Goal: Transaction & Acquisition: Purchase product/service

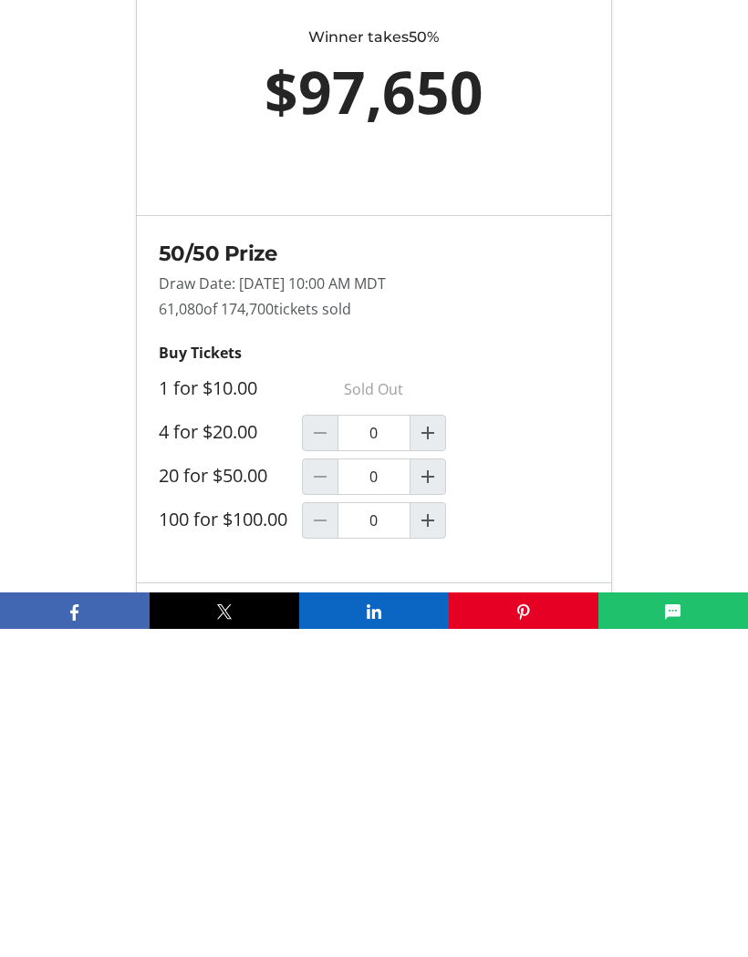
scroll to position [1287, 0]
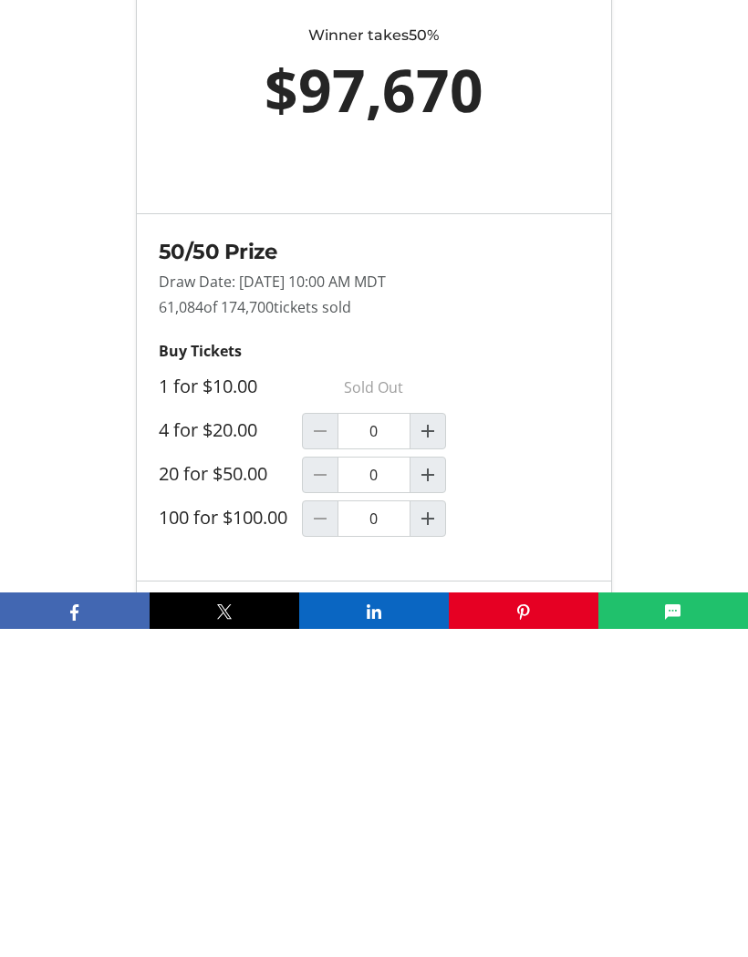
click at [439, 786] on span "Increment by one" at bounding box center [427, 803] width 35 height 35
click at [437, 792] on mat-icon "Increment by one" at bounding box center [428, 803] width 22 height 22
click at [428, 792] on mat-icon "Increment by one" at bounding box center [428, 803] width 22 height 22
click at [432, 792] on mat-icon "Increment by one" at bounding box center [428, 803] width 22 height 22
click at [424, 792] on mat-icon "Increment by one" at bounding box center [428, 803] width 22 height 22
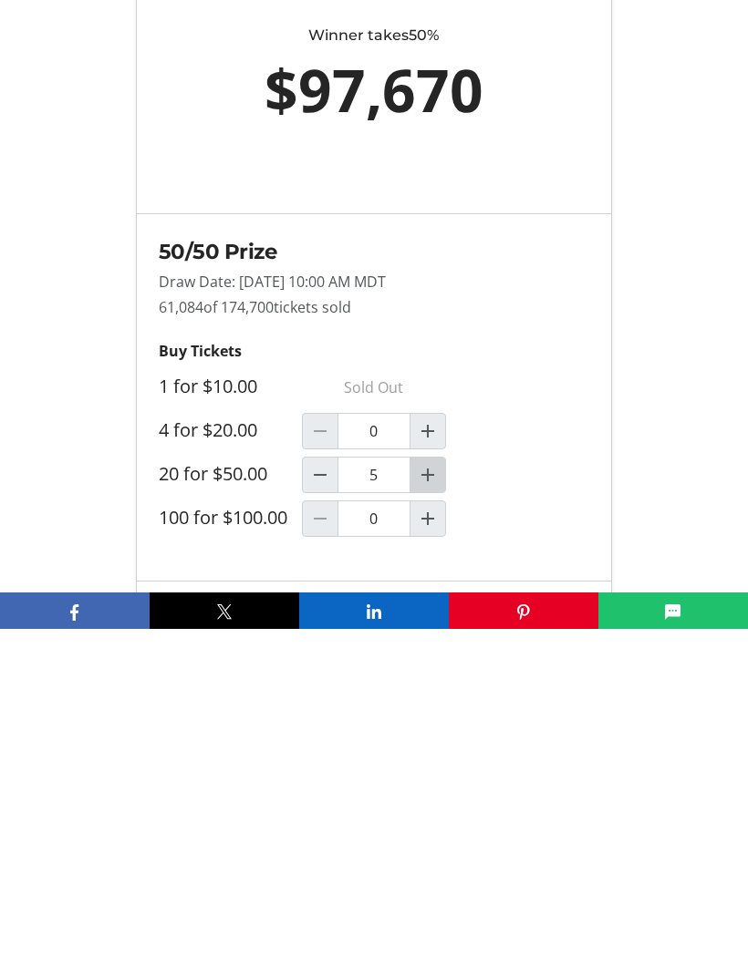
click at [438, 786] on span "Increment by one" at bounding box center [427, 803] width 35 height 35
click at [433, 792] on mat-icon "Increment by one" at bounding box center [428, 803] width 22 height 22
click at [379, 785] on input "7" at bounding box center [373, 803] width 73 height 36
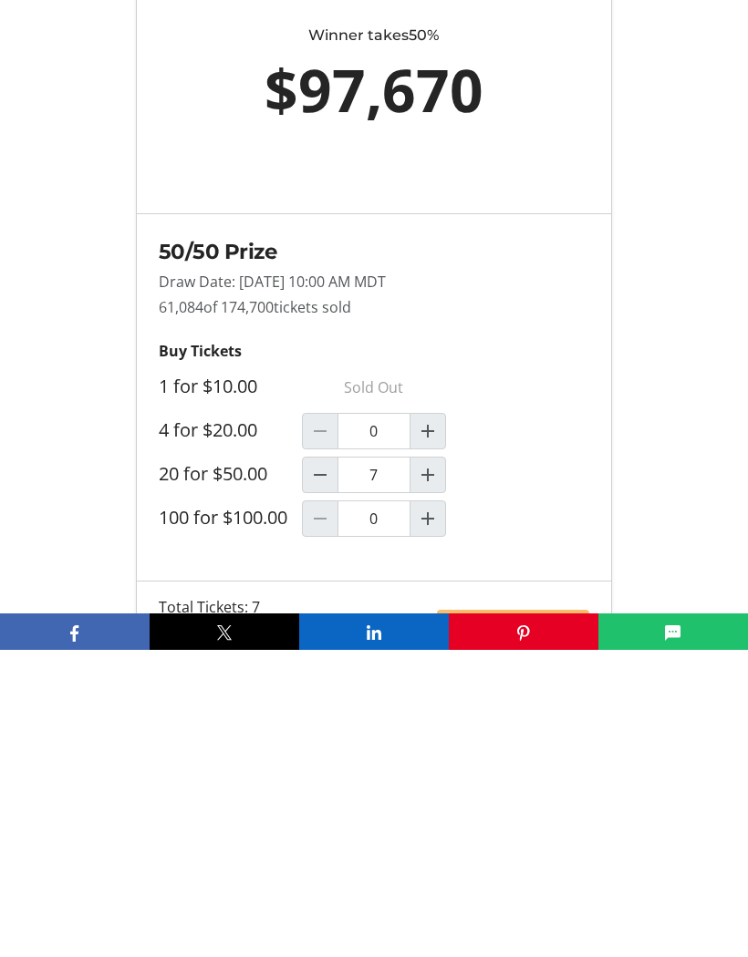
click at [315, 771] on mat-icon "Decrement by one" at bounding box center [320, 782] width 22 height 22
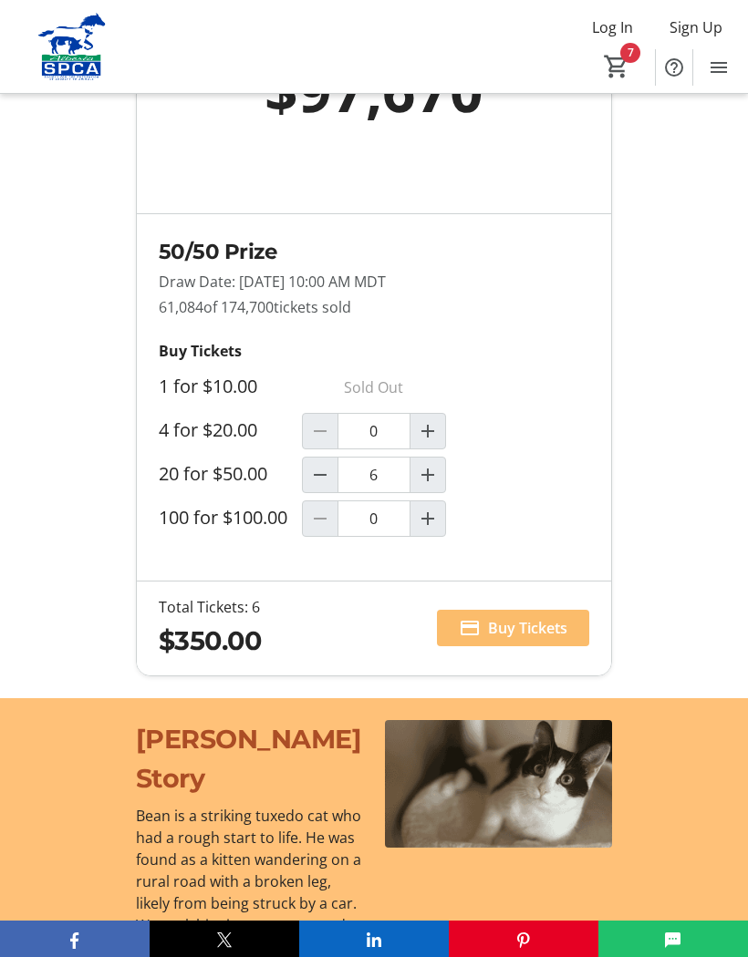
click at [310, 486] on mat-icon "Decrement by one" at bounding box center [320, 475] width 22 height 22
click at [326, 484] on mat-icon "Decrement by one" at bounding box center [320, 475] width 22 height 22
click at [318, 485] on mat-icon "Decrement by one" at bounding box center [320, 475] width 22 height 22
click at [315, 486] on mat-icon "Decrement by one" at bounding box center [320, 475] width 22 height 22
click at [312, 480] on mat-icon "Decrement by one" at bounding box center [320, 475] width 22 height 22
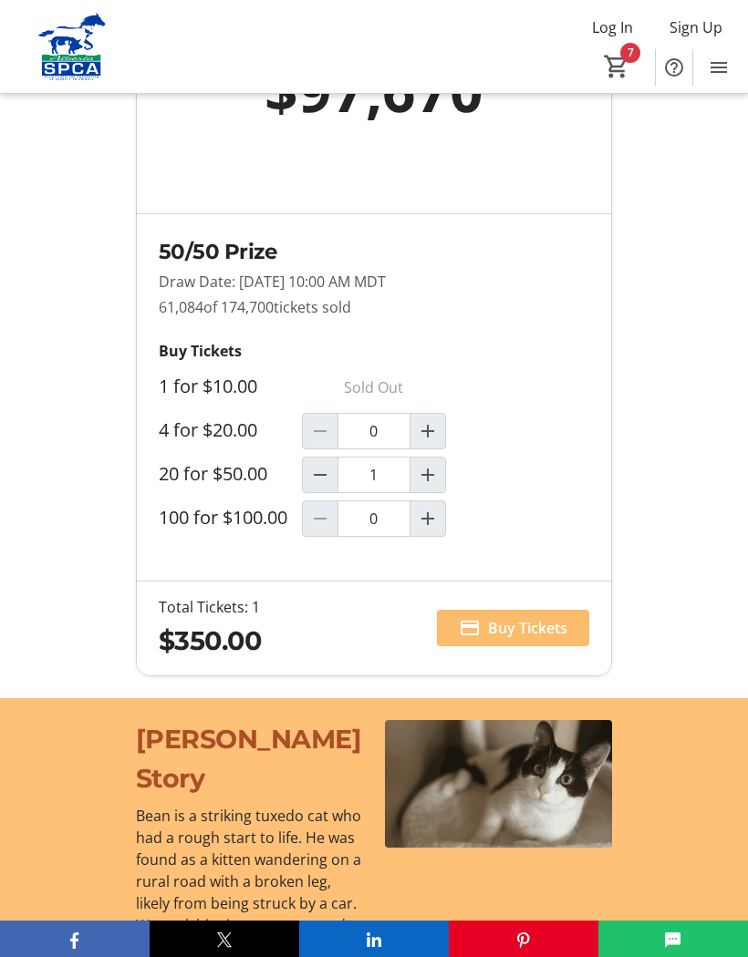
click at [317, 486] on mat-icon "Decrement by one" at bounding box center [320, 475] width 22 height 22
click at [431, 486] on mat-icon "Increment by one" at bounding box center [428, 475] width 22 height 22
type input "1"
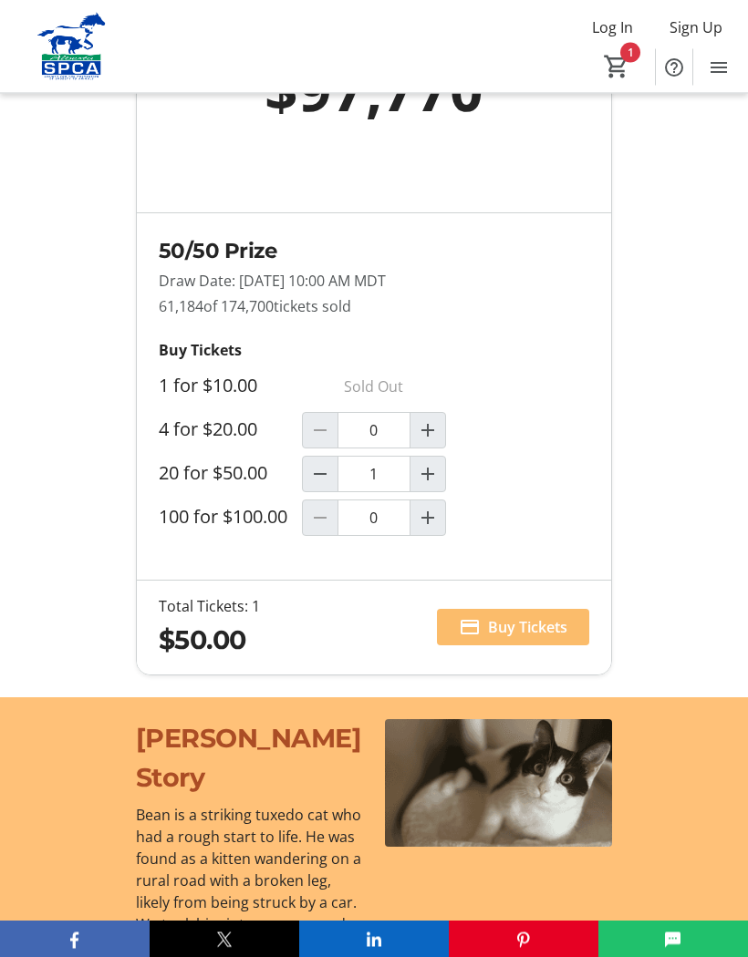
click at [508, 639] on span "Buy Tickets" at bounding box center [527, 628] width 79 height 22
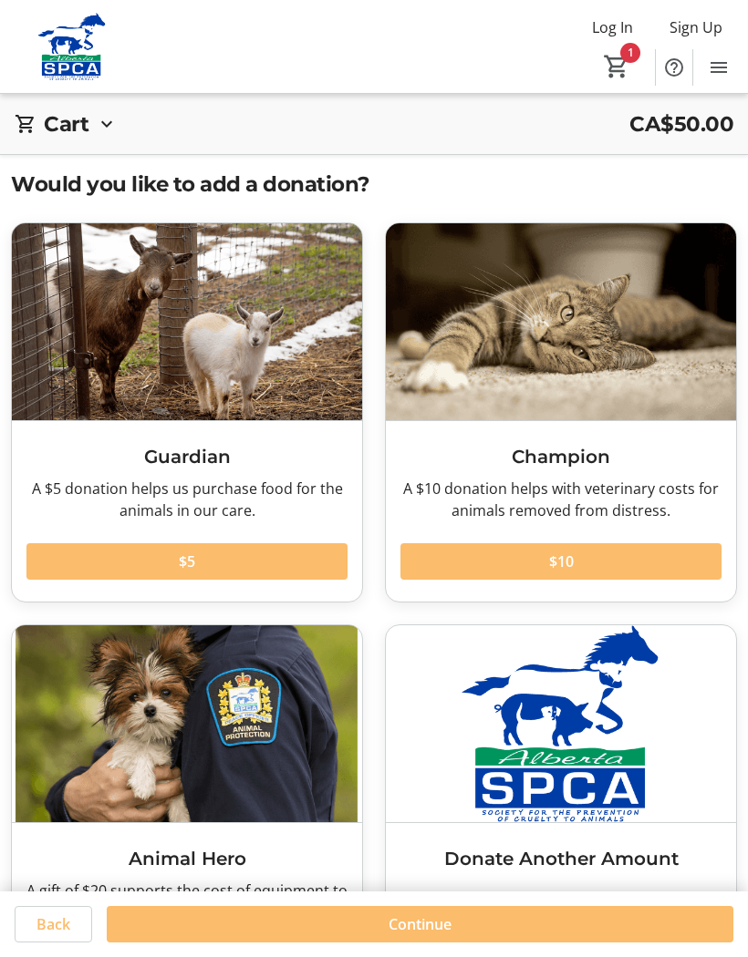
scroll to position [66, 0]
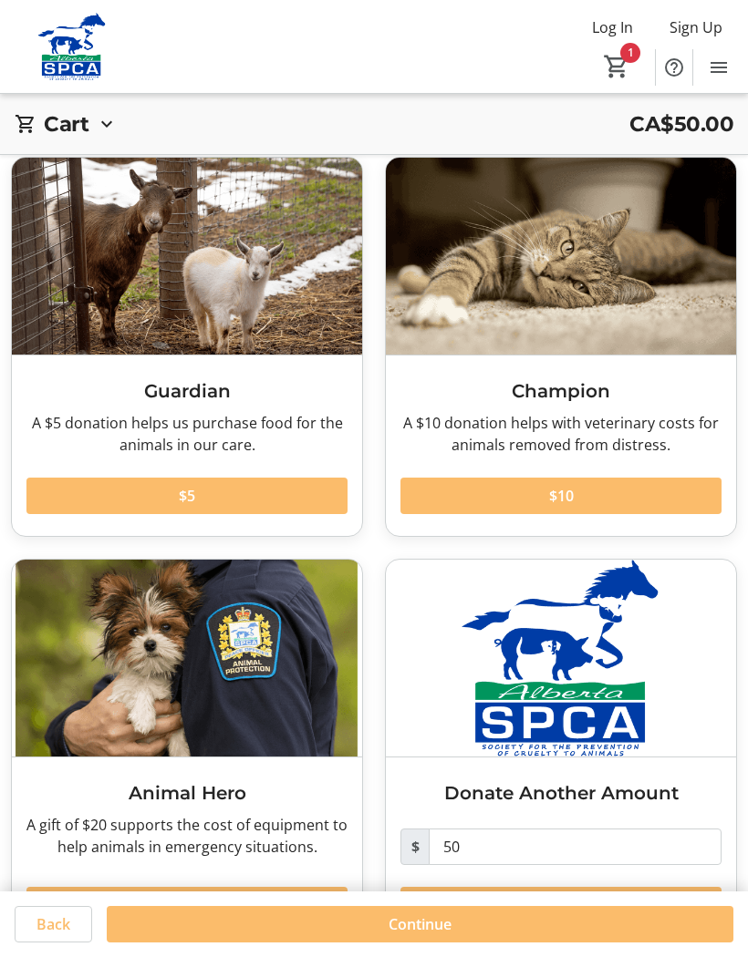
click at [421, 935] on span "Continue" at bounding box center [419, 925] width 63 height 22
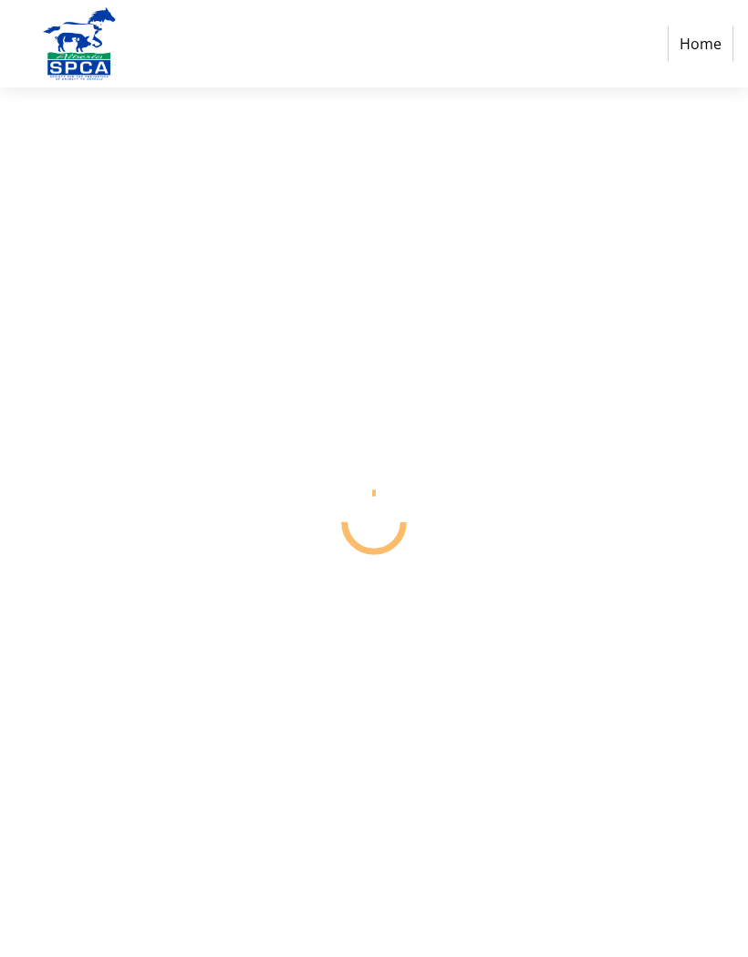
select select "CA"
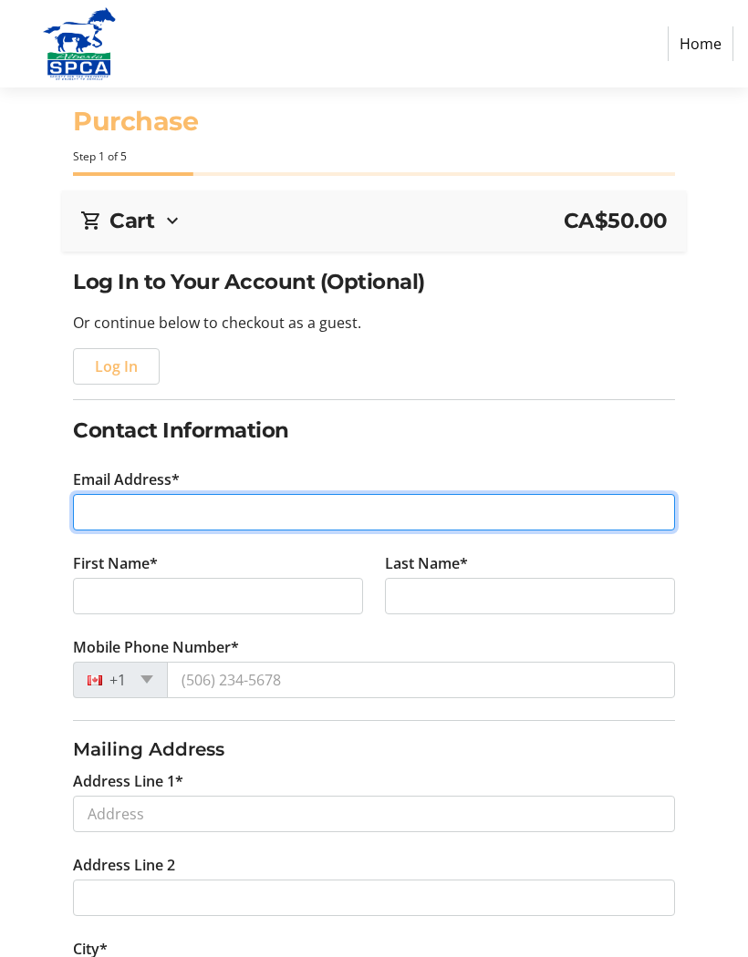
click at [211, 515] on input "Email Address*" at bounding box center [373, 512] width 601 height 36
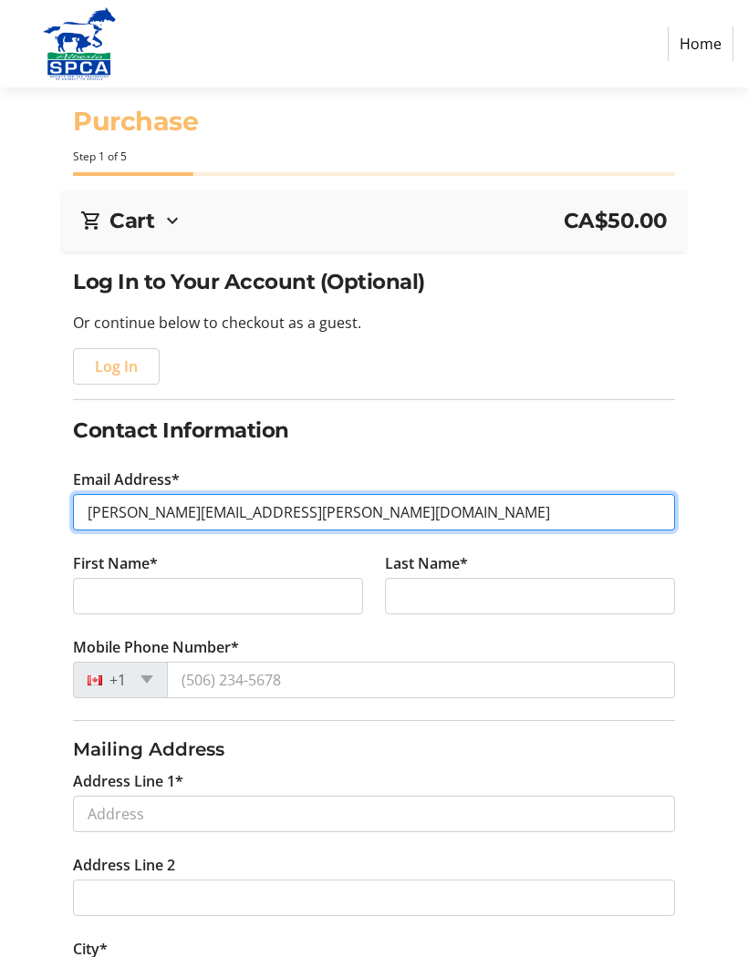
type input "[PERSON_NAME][EMAIL_ADDRESS][PERSON_NAME][DOMAIN_NAME]"
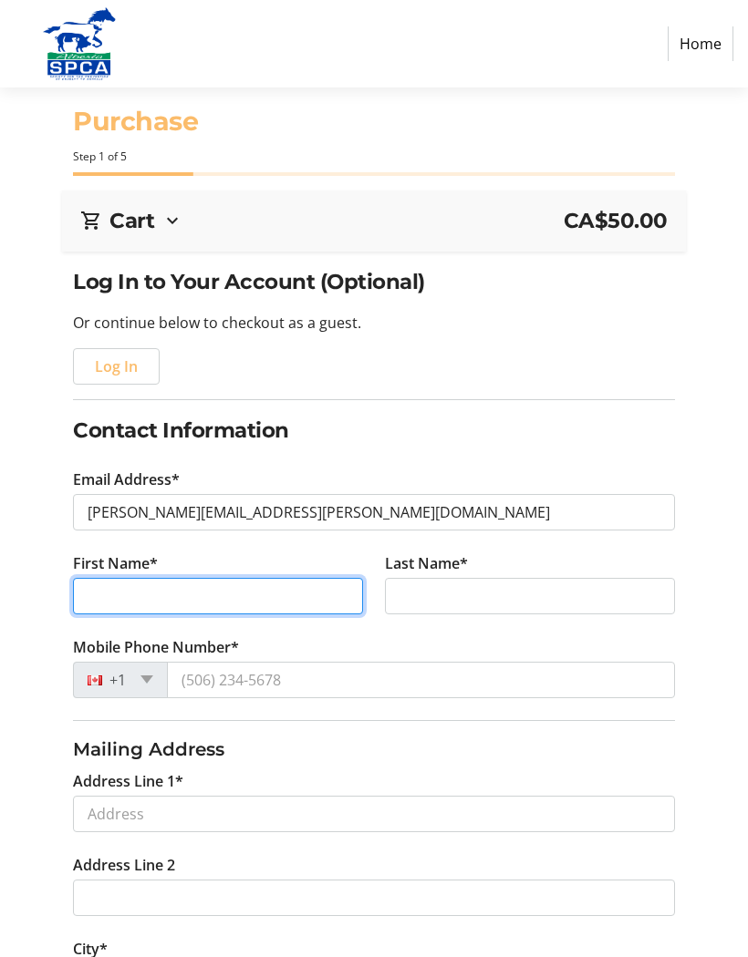
click at [236, 594] on input "First Name*" at bounding box center [218, 596] width 290 height 36
type input "[PERSON_NAME]"
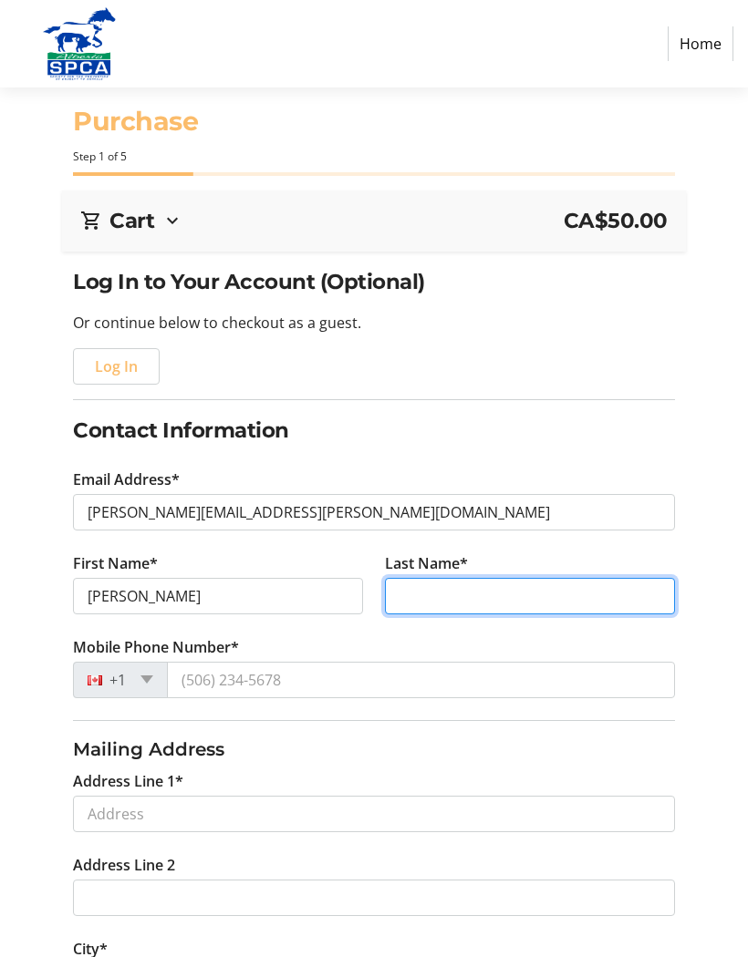
click at [446, 604] on input "Last Name*" at bounding box center [530, 596] width 290 height 36
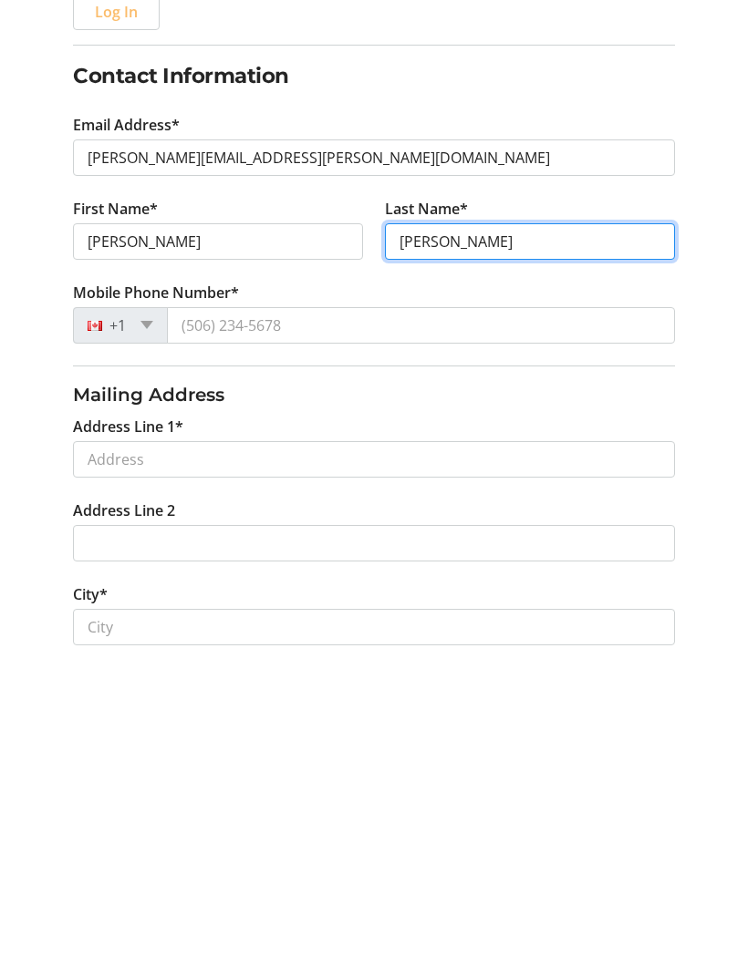
scroll to position [49, 0]
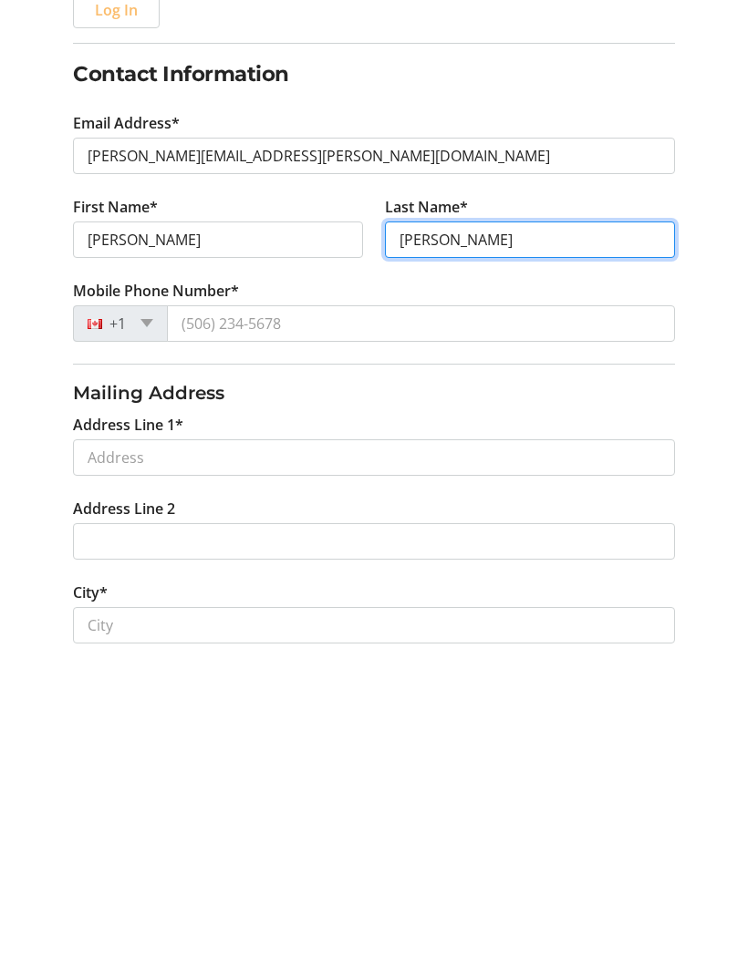
type input "[PERSON_NAME]"
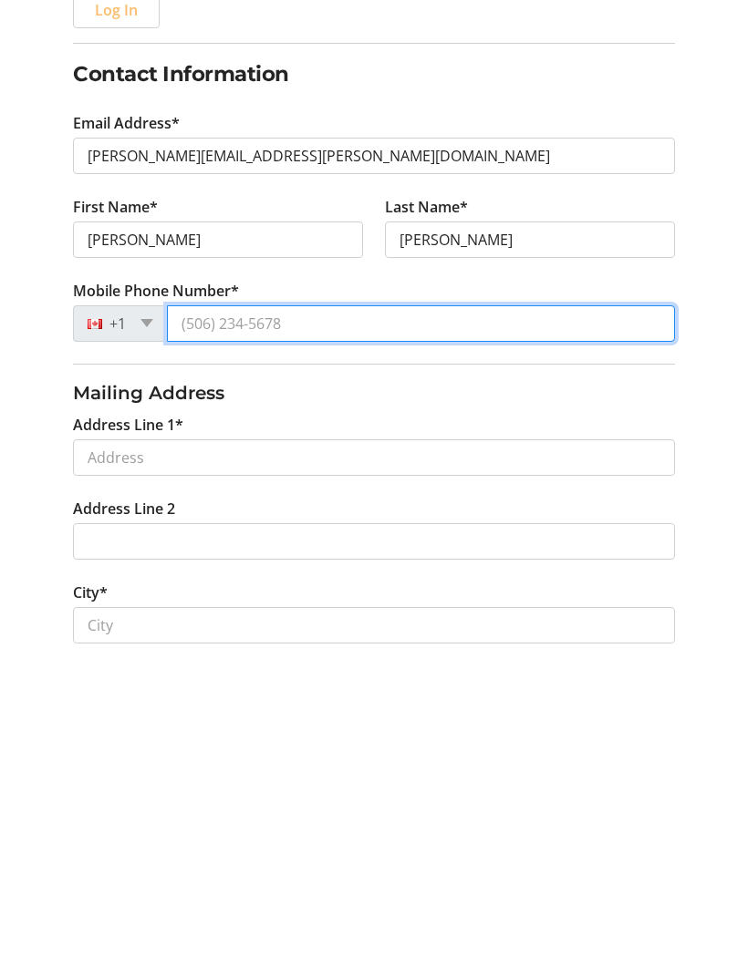
click at [204, 613] on input "Mobile Phone Number*" at bounding box center [420, 631] width 507 height 36
type input "[PHONE_NUMBER]"
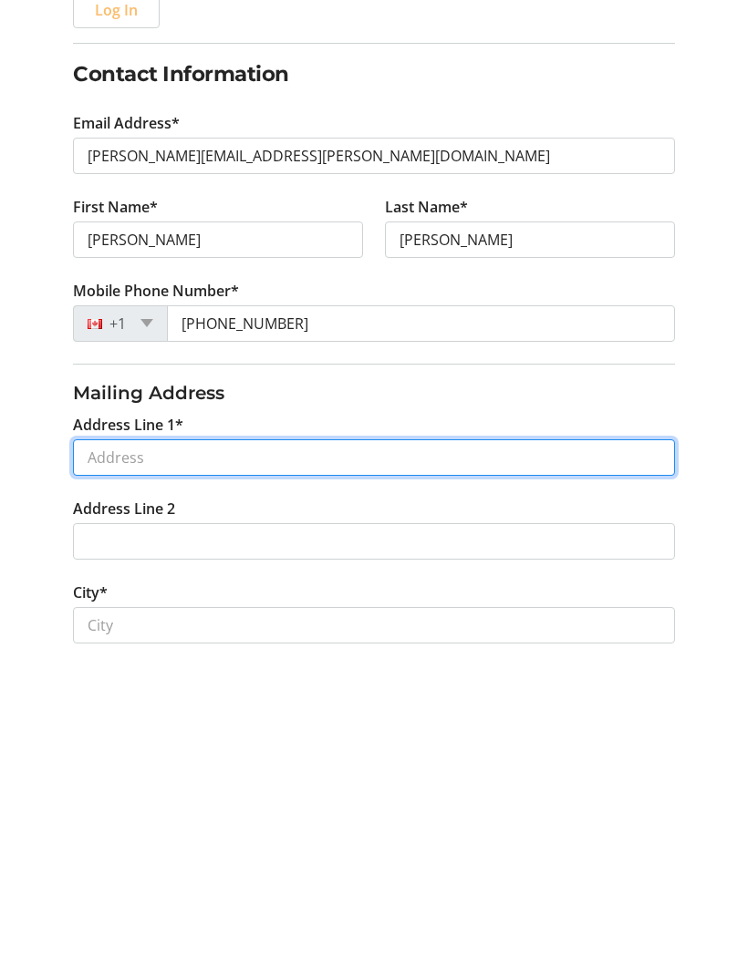
click at [286, 747] on input "Address Line 1*" at bounding box center [373, 765] width 601 height 36
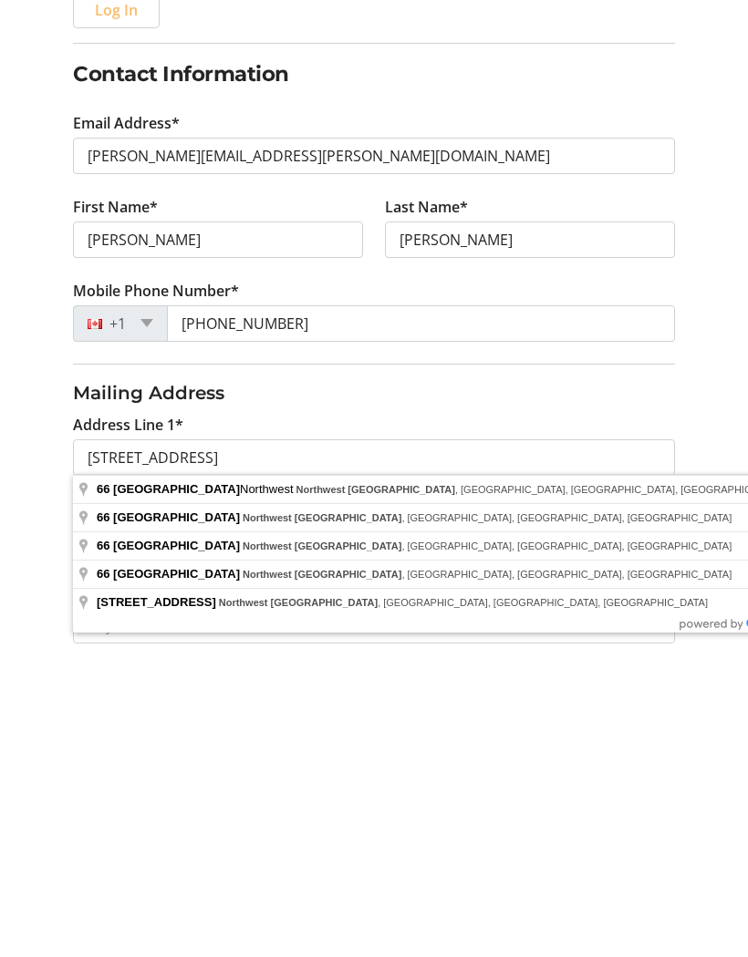
scroll to position [356, 0]
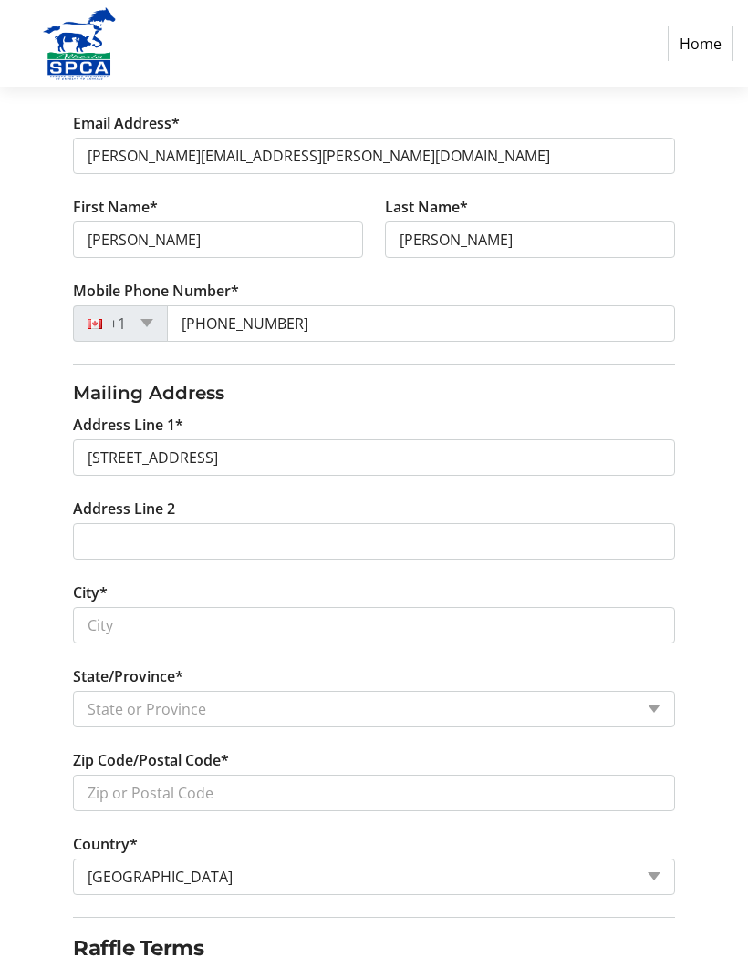
type input "[STREET_ADDRESS]"
type input "[GEOGRAPHIC_DATA]"
select select "AB"
type input "T3G 5C5"
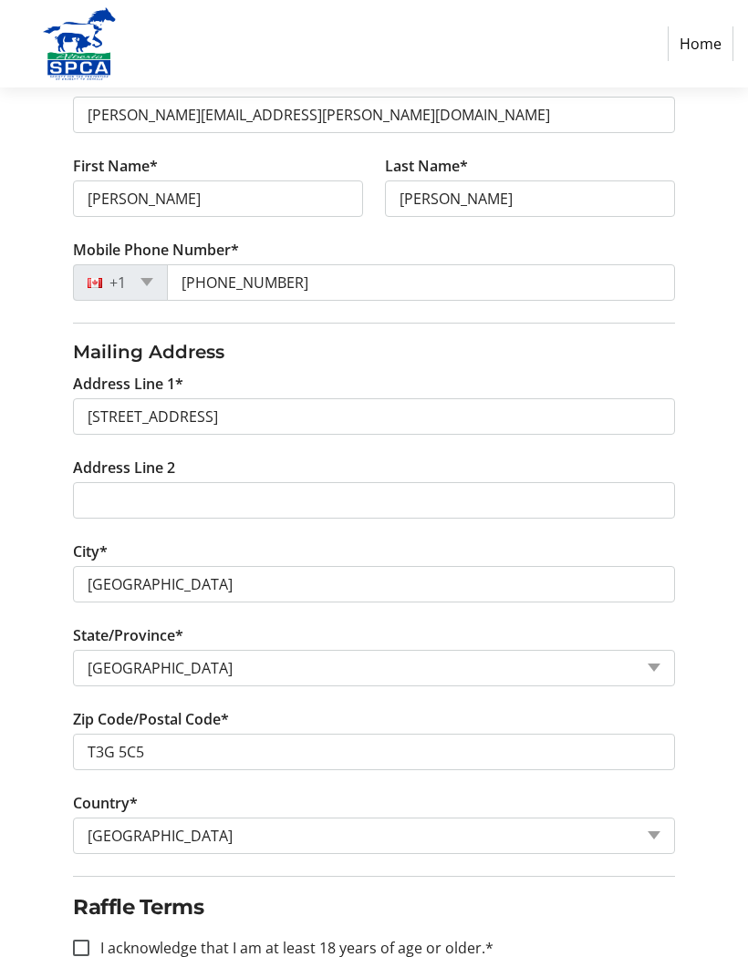
scroll to position [443, 0]
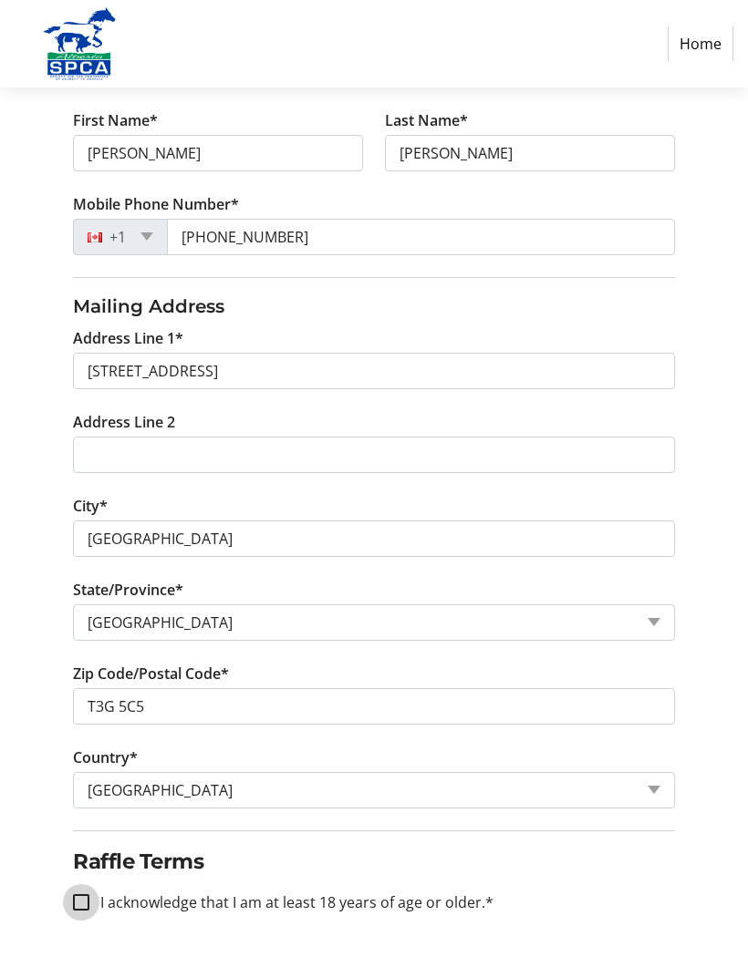
click at [78, 898] on input "I acknowledge that I am at least 18 years of age or older.*" at bounding box center [81, 902] width 16 height 16
checkbox input "true"
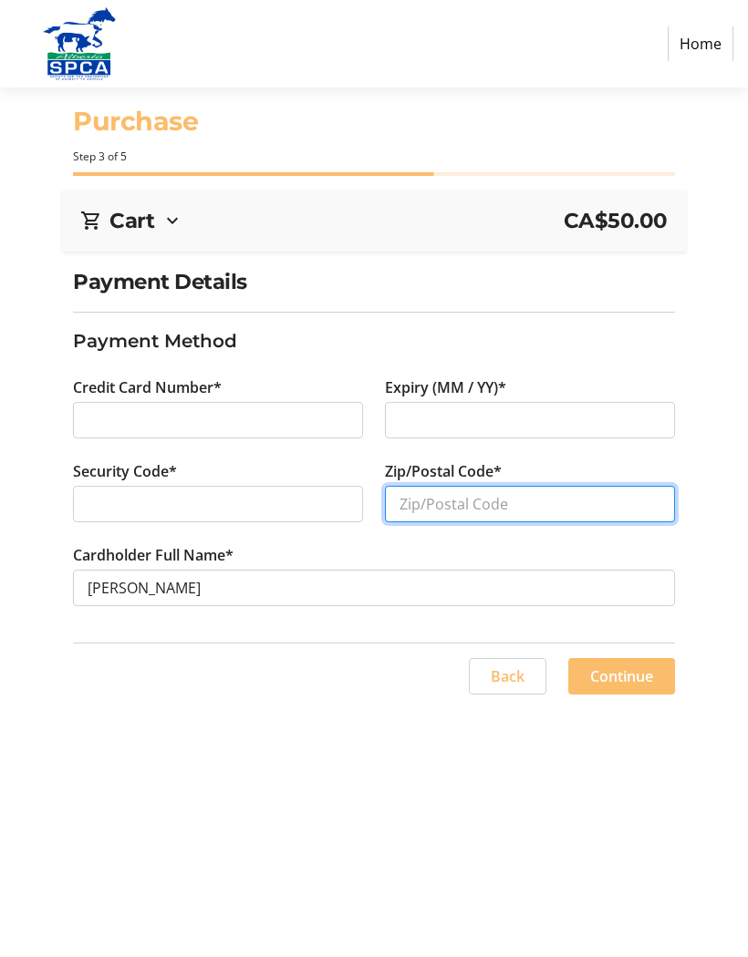
click at [445, 507] on input "Zip/Postal Code*" at bounding box center [530, 504] width 290 height 36
click at [512, 509] on input "Zip/Postal Code*" at bounding box center [530, 504] width 290 height 36
type input "T3G5C5"
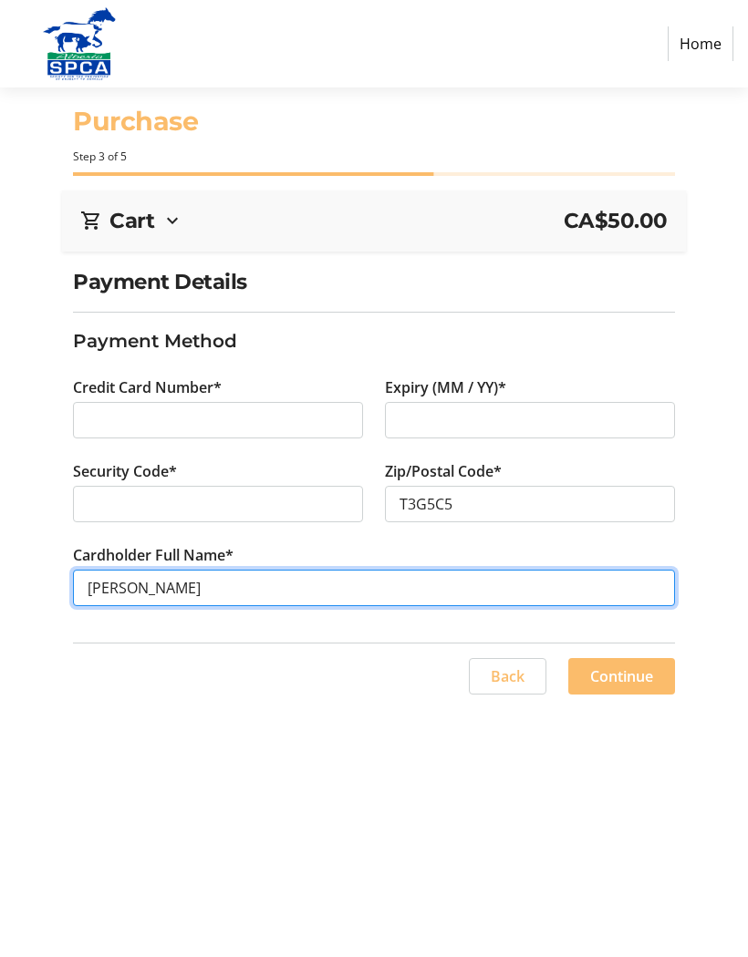
click at [152, 586] on input "[PERSON_NAME]" at bounding box center [373, 588] width 601 height 36
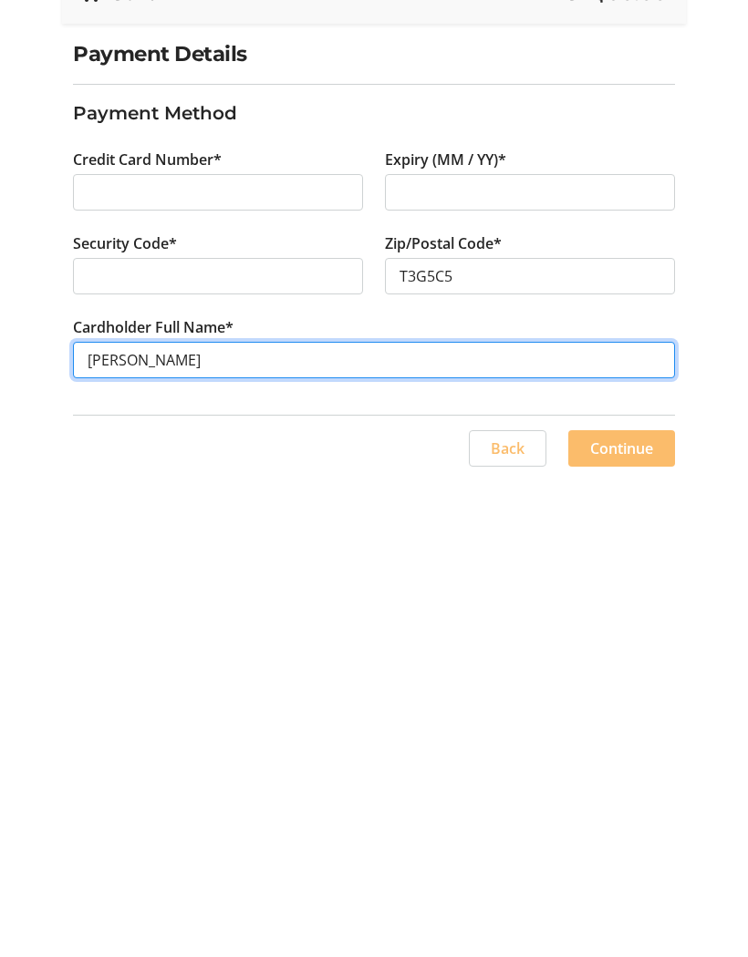
scroll to position [79, 0]
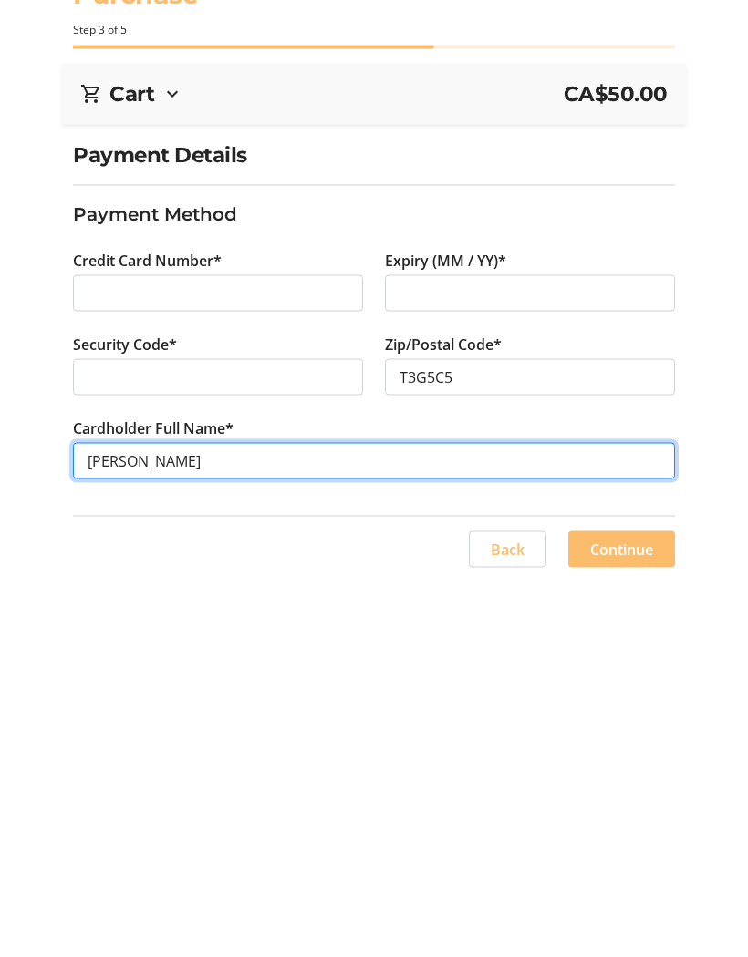
type input "[PERSON_NAME]"
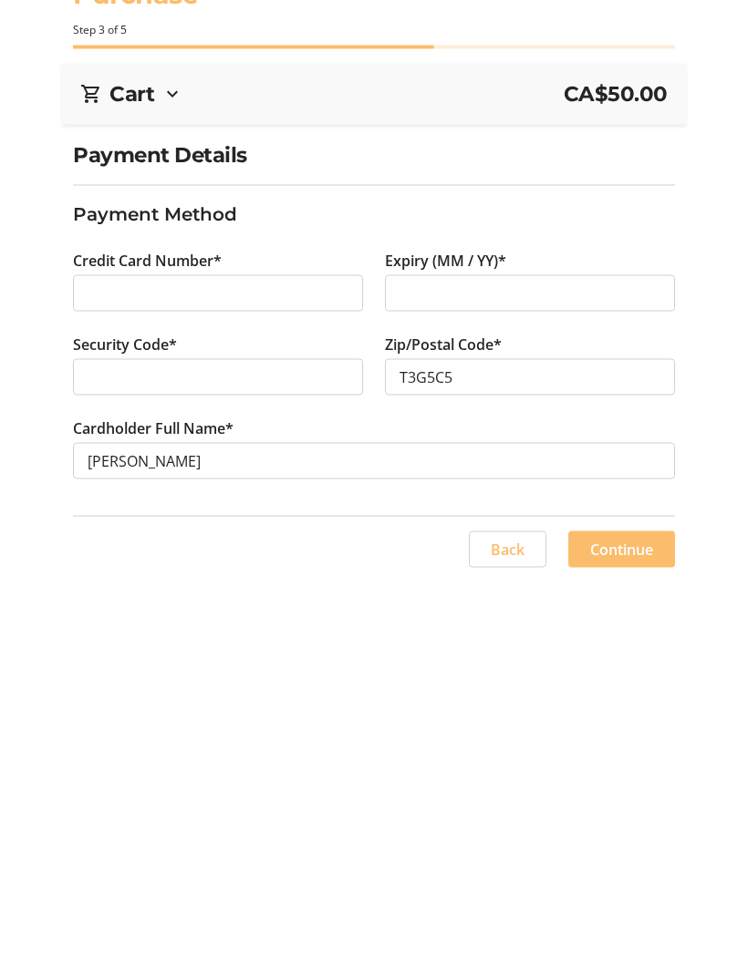
click at [614, 655] on span at bounding box center [621, 677] width 107 height 44
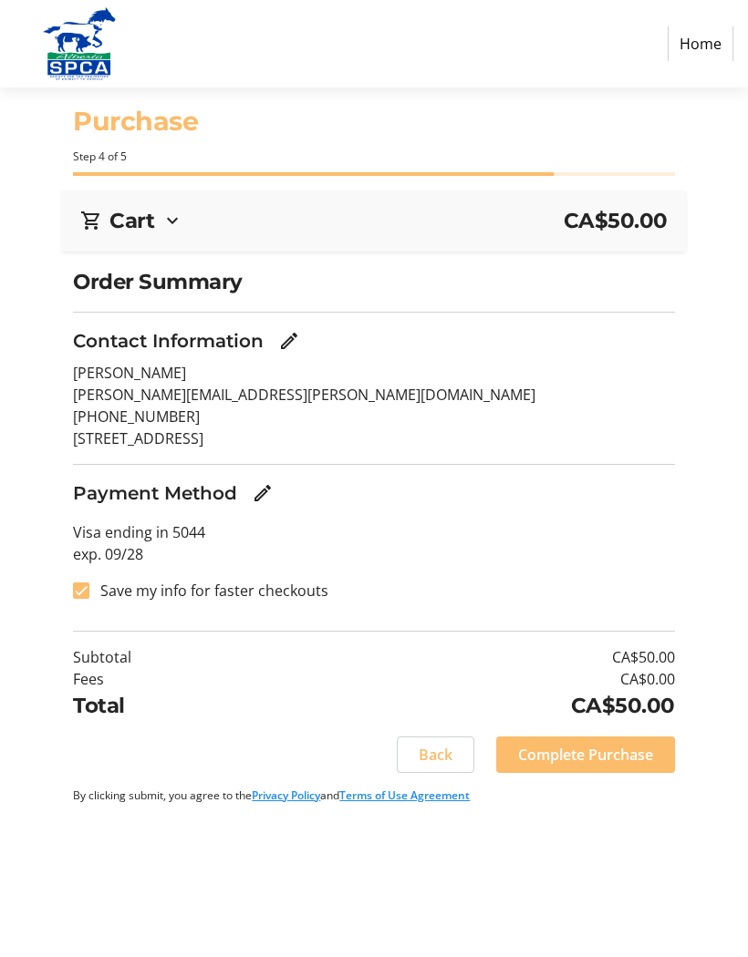
click at [590, 766] on span at bounding box center [585, 755] width 179 height 44
